Goal: Check status: Check status

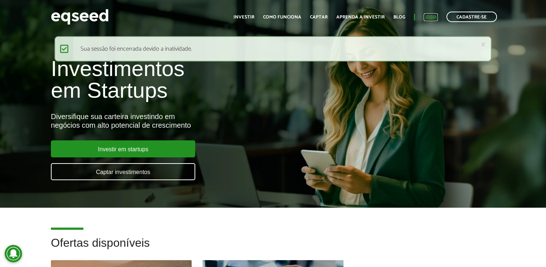
click at [433, 16] on link "Login" at bounding box center [431, 17] width 14 height 5
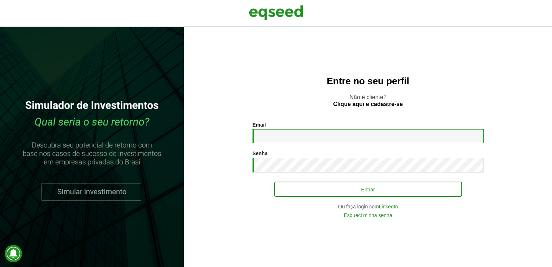
type input "**********"
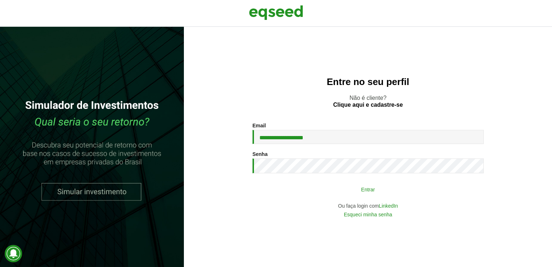
click at [337, 187] on button "Entrar" at bounding box center [368, 189] width 188 height 14
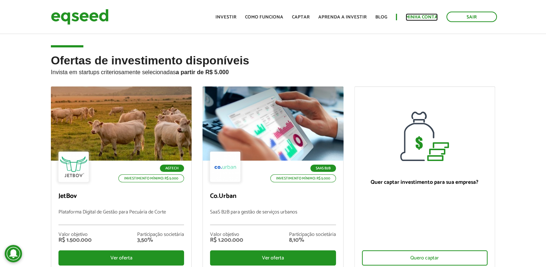
click at [429, 17] on link "Minha conta" at bounding box center [422, 17] width 32 height 5
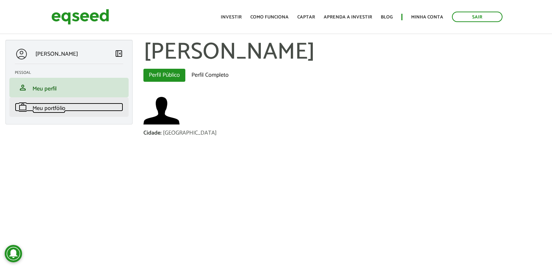
click at [36, 109] on span "Meu portfólio" at bounding box center [49, 108] width 33 height 10
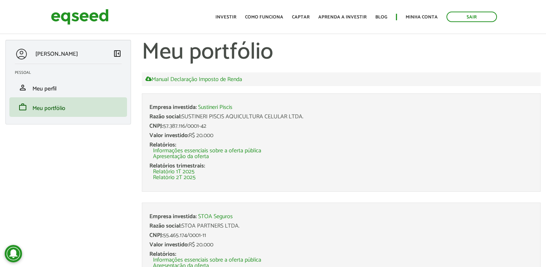
click at [381, 159] on li "Apresentação da oferta" at bounding box center [343, 157] width 380 height 6
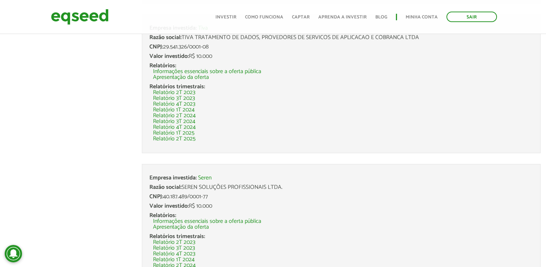
scroll to position [1026, 0]
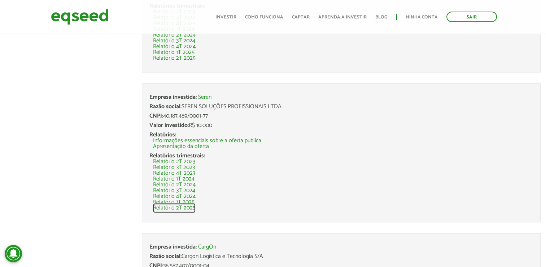
click at [176, 207] on link "Relatório 2T 2025" at bounding box center [174, 208] width 43 height 6
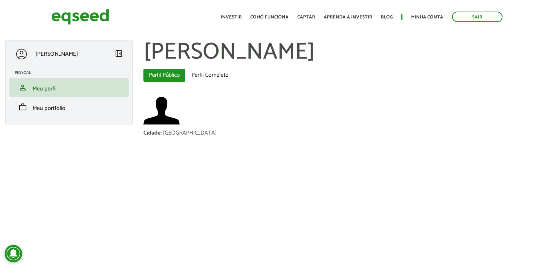
click at [57, 108] on span "Meu portfólio" at bounding box center [49, 108] width 33 height 10
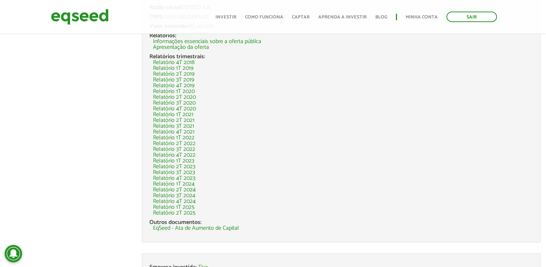
scroll to position [708, 0]
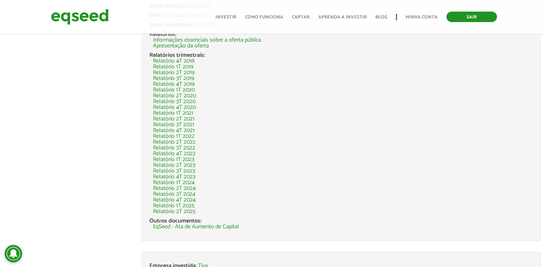
click at [486, 15] on link "Sair" at bounding box center [472, 17] width 51 height 10
